Goal: Information Seeking & Learning: Stay updated

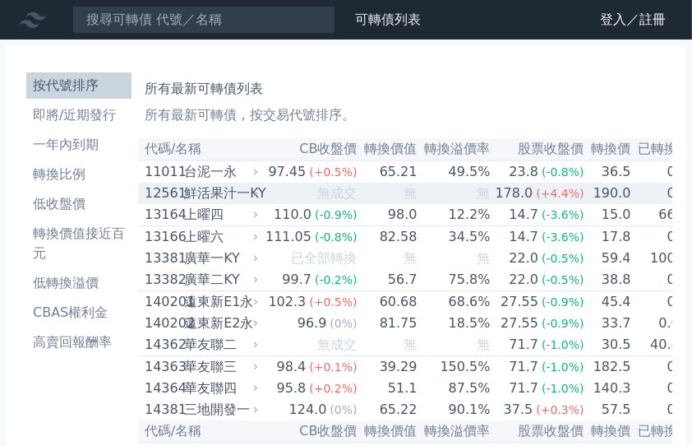
click at [203, 196] on div "鮮活果汁一KY" at bounding box center [219, 193] width 71 height 20
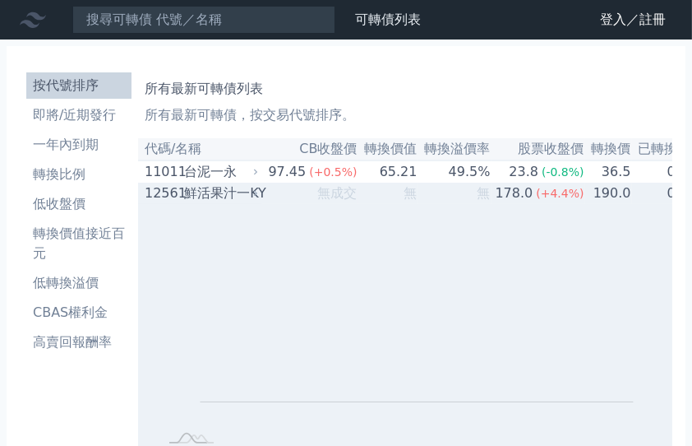
click at [203, 196] on div "鮮活果汁一KY" at bounding box center [219, 193] width 71 height 20
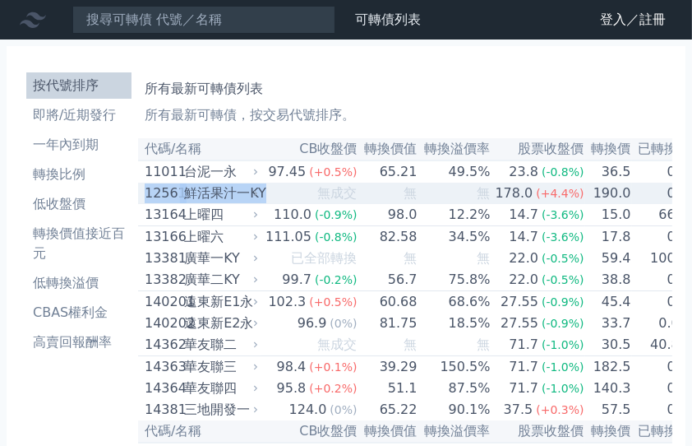
click at [203, 196] on div "鮮活果汁一KY" at bounding box center [219, 193] width 71 height 20
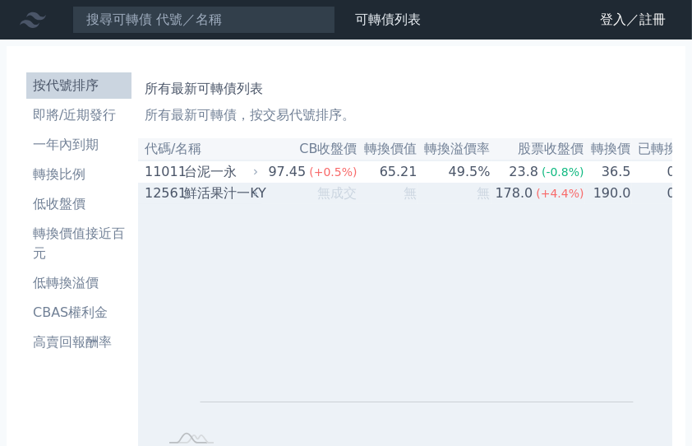
click at [203, 196] on div "鮮活果汁一KY" at bounding box center [219, 193] width 71 height 20
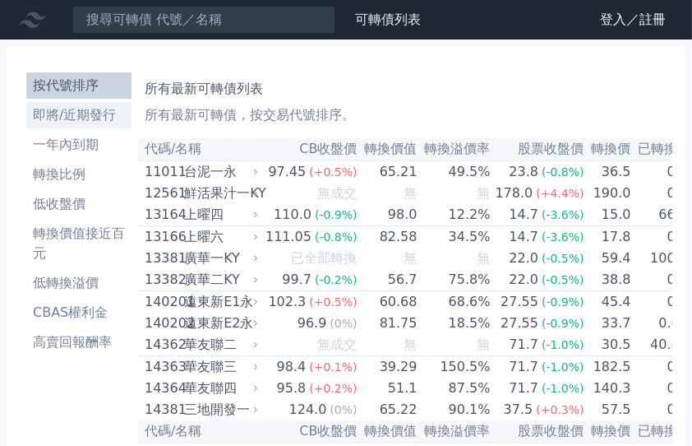
click at [71, 118] on li "即將/近期發行" at bounding box center [78, 115] width 105 height 20
